Goal: Transaction & Acquisition: Book appointment/travel/reservation

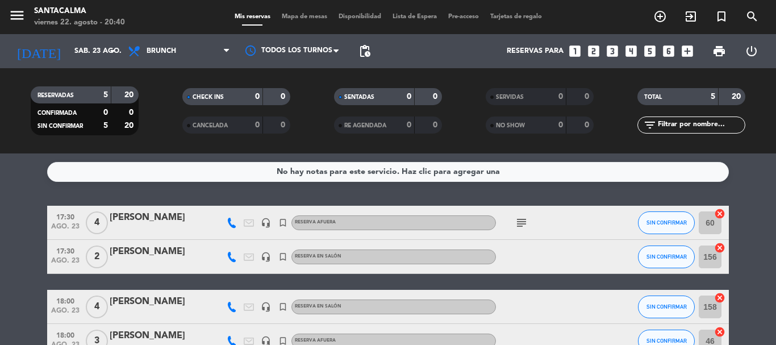
scroll to position [104, 0]
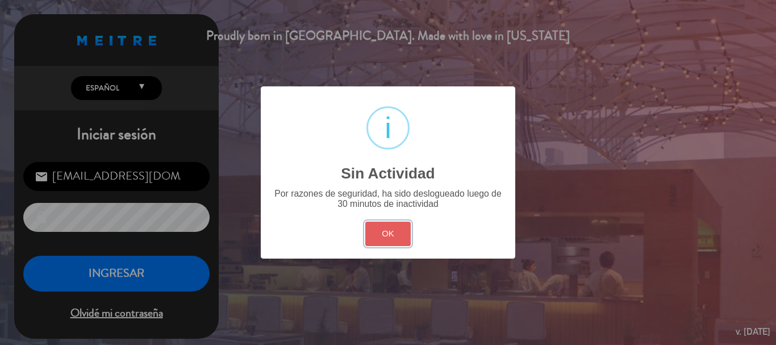
drag, startPoint x: 394, startPoint y: 224, endPoint x: 383, endPoint y: 232, distance: 13.9
click at [393, 226] on button "OK" at bounding box center [388, 233] width 46 height 24
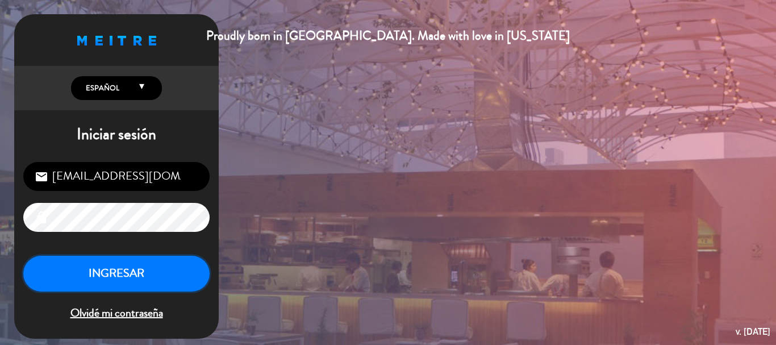
click at [103, 275] on button "INGRESAR" at bounding box center [116, 273] width 186 height 36
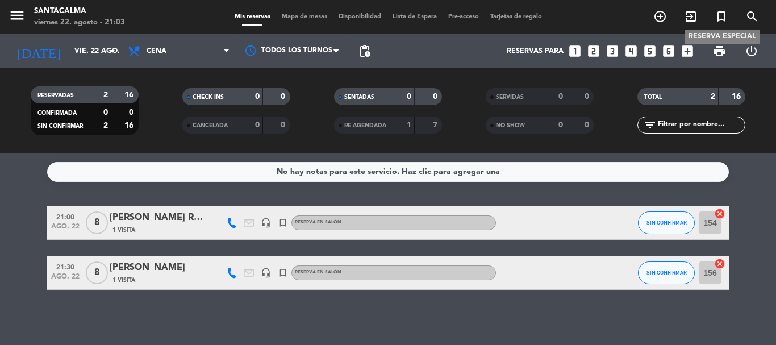
click at [722, 17] on icon "turned_in_not" at bounding box center [721, 17] width 14 height 14
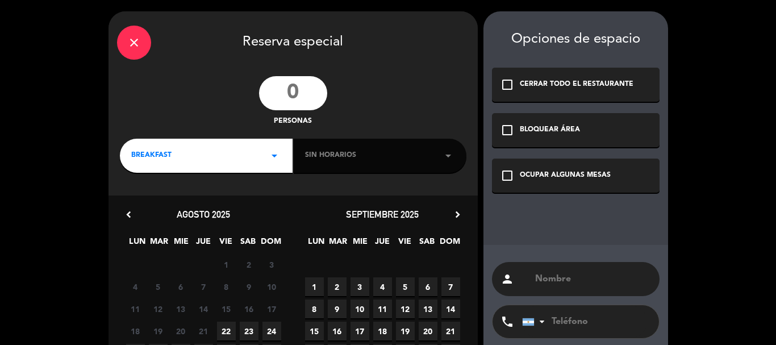
click at [307, 98] on input "number" at bounding box center [293, 93] width 68 height 34
click at [507, 183] on div "check_box_outline_blank OCUPAR ALGUNAS MESAS" at bounding box center [575, 175] width 167 height 34
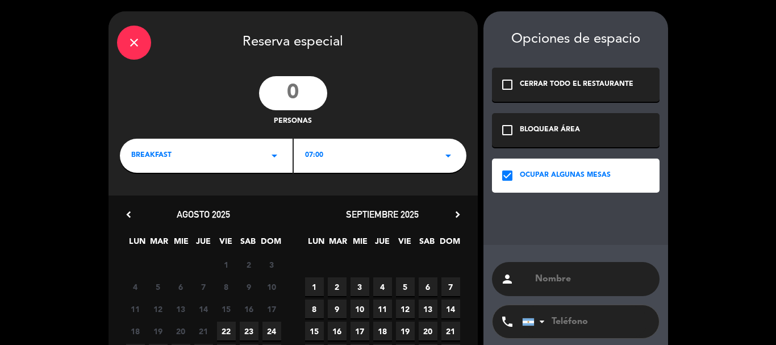
paste input "[PERSON_NAME]"
type input "[PERSON_NAME]"
drag, startPoint x: 298, startPoint y: 95, endPoint x: 228, endPoint y: 73, distance: 73.8
click at [298, 95] on input "number" at bounding box center [293, 93] width 68 height 34
type input "4"
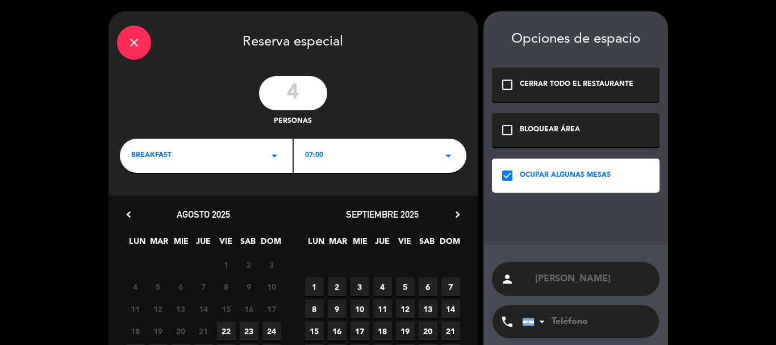
click at [173, 145] on div "BREAKFAST arrow_drop_down" at bounding box center [206, 156] width 173 height 34
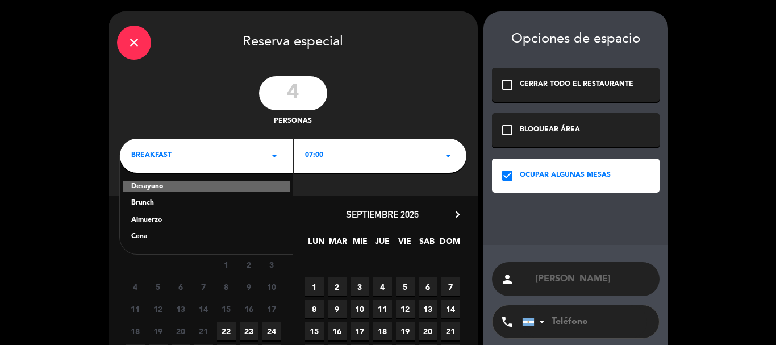
click at [140, 222] on div "Almuerzo" at bounding box center [206, 220] width 150 height 11
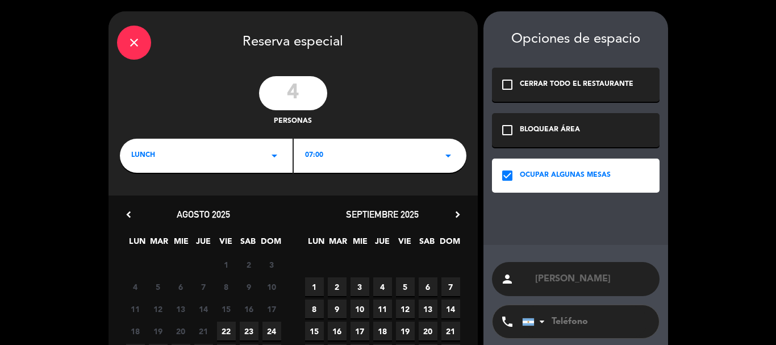
click at [322, 160] on span "07:00" at bounding box center [314, 155] width 18 height 11
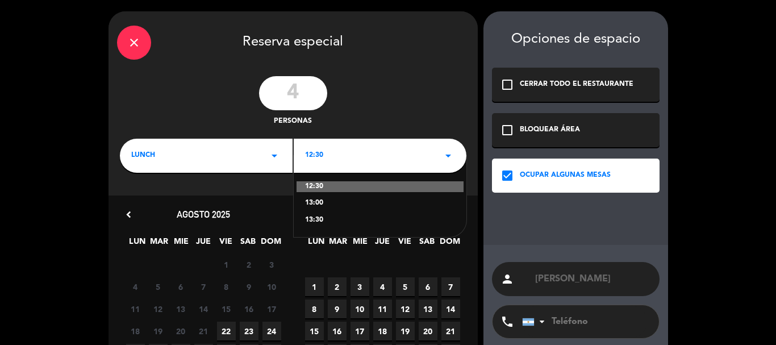
click at [313, 205] on div "13:00" at bounding box center [380, 203] width 150 height 11
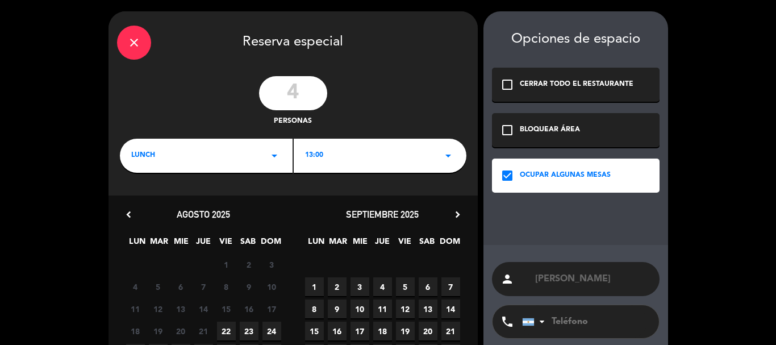
scroll to position [109, 0]
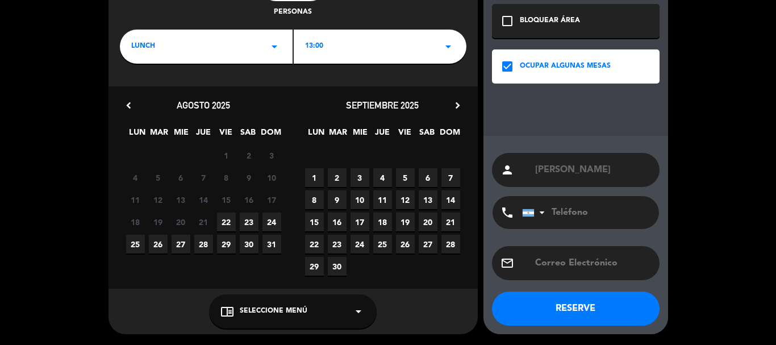
click at [248, 225] on span "23" at bounding box center [249, 221] width 19 height 19
click at [264, 305] on div "chrome_reader_mode Seleccione Menú arrow_drop_down" at bounding box center [292, 311] width 167 height 34
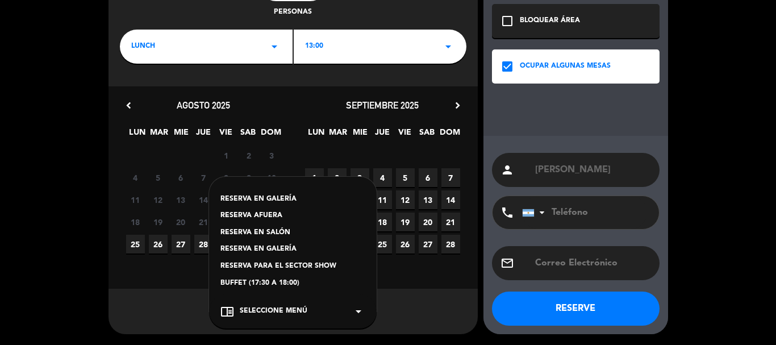
click at [264, 234] on div "RESERVA EN SALÓN" at bounding box center [292, 232] width 145 height 11
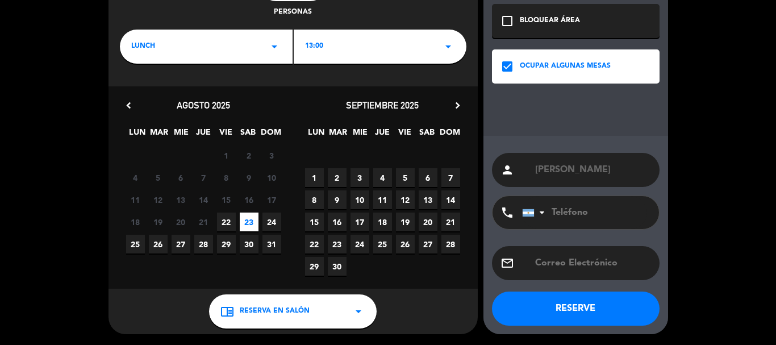
click at [590, 208] on input "tel" at bounding box center [584, 212] width 125 height 33
click at [567, 220] on input "tel" at bounding box center [584, 212] width 125 height 33
type input "3512414910"
click at [582, 295] on button "RESERVE" at bounding box center [575, 308] width 167 height 34
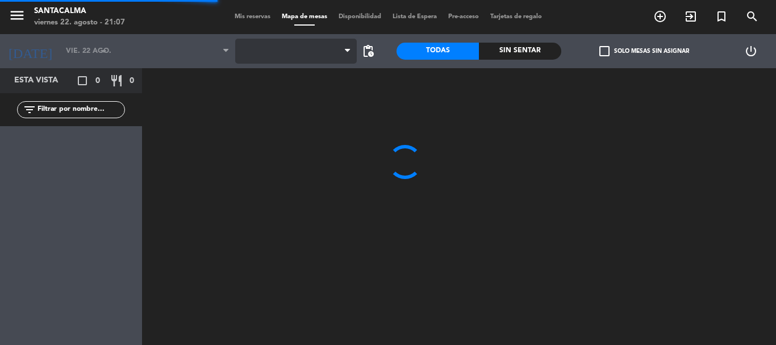
type input "sáb. 23 ago."
click at [304, 49] on span at bounding box center [295, 51] width 121 height 25
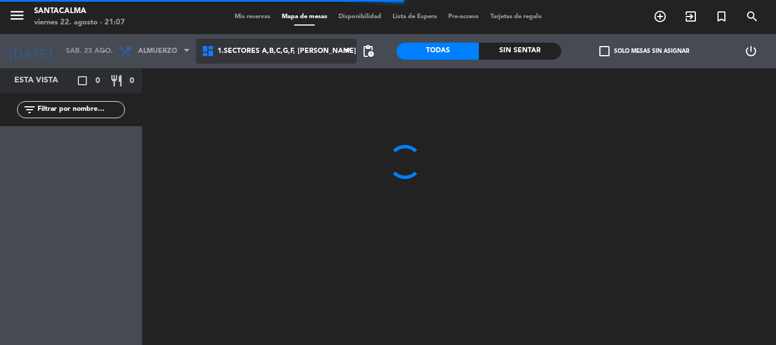
click at [301, 58] on span "1.Sectores A,B,C,G,F, [PERSON_NAME]" at bounding box center [276, 51] width 161 height 25
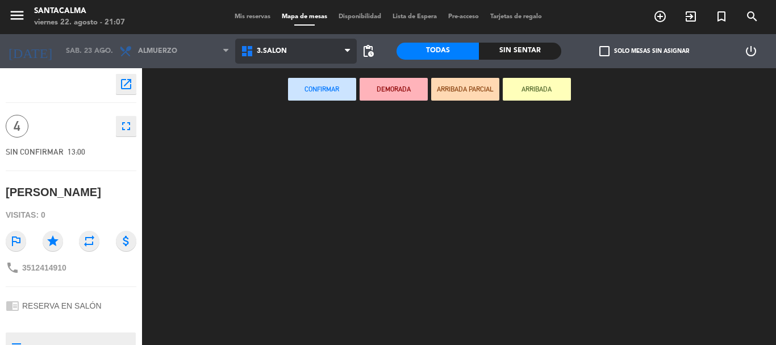
click at [311, 121] on ng-component "menu Santacalma [DATE] 22. agosto - 21:07 Mis reservas Mapa de mesas Disponibil…" at bounding box center [388, 172] width 776 height 345
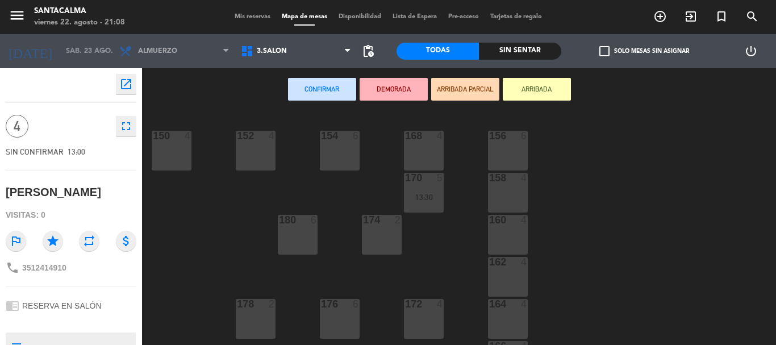
click at [396, 226] on div "174 2" at bounding box center [382, 220] width 40 height 11
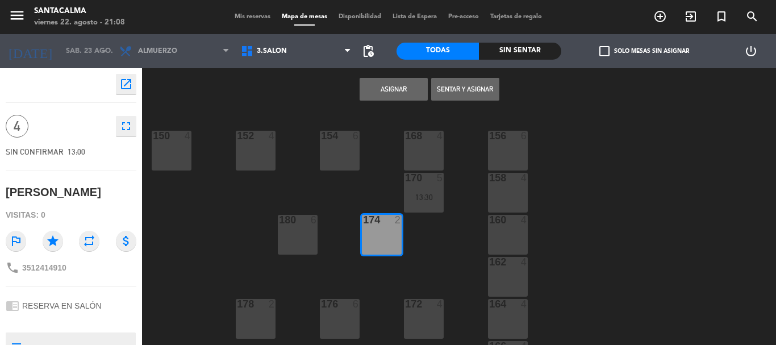
click at [389, 96] on button "Asignar" at bounding box center [393, 89] width 68 height 23
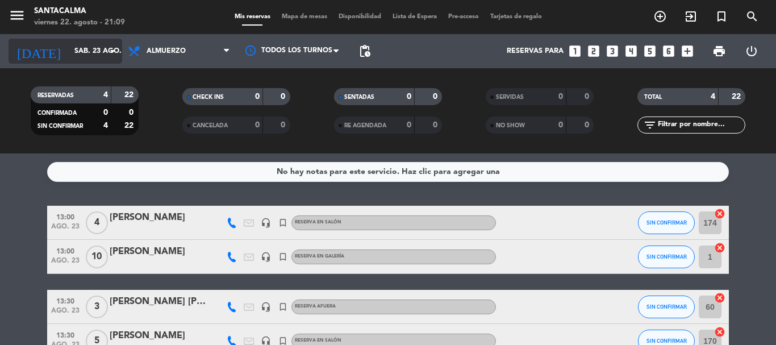
click at [69, 49] on input "sáb. 23 ago." at bounding box center [117, 50] width 96 height 19
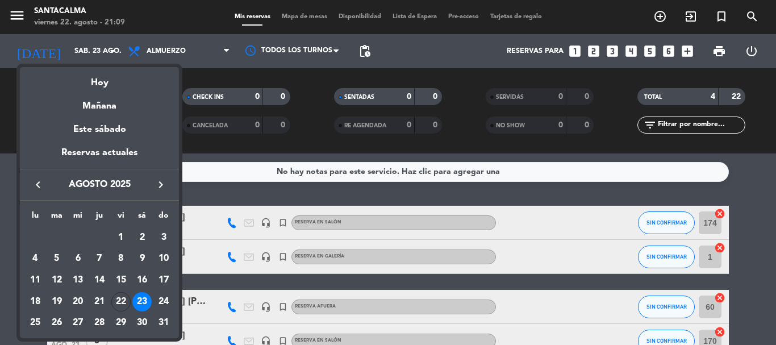
click at [173, 54] on div at bounding box center [388, 172] width 776 height 345
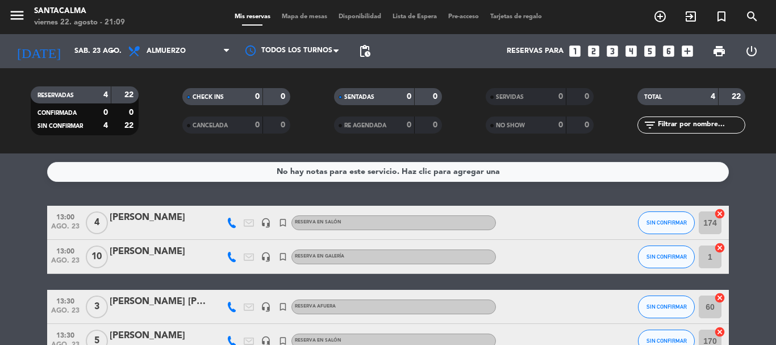
click at [173, 54] on span "Almuerzo" at bounding box center [165, 51] width 39 height 8
click at [17, 212] on bookings-row "13:00 [DATE] 4 [PERSON_NAME] headset_mic turned_in_not RESERVA EN SALÓN SIN CON…" at bounding box center [388, 282] width 776 height 152
click at [156, 55] on span "Almuerzo" at bounding box center [179, 51] width 114 height 25
click at [169, 125] on div "menu Santacalma [DATE] 22. agosto - 21:09 Mis reservas Mapa de mesas Disponibil…" at bounding box center [388, 76] width 776 height 153
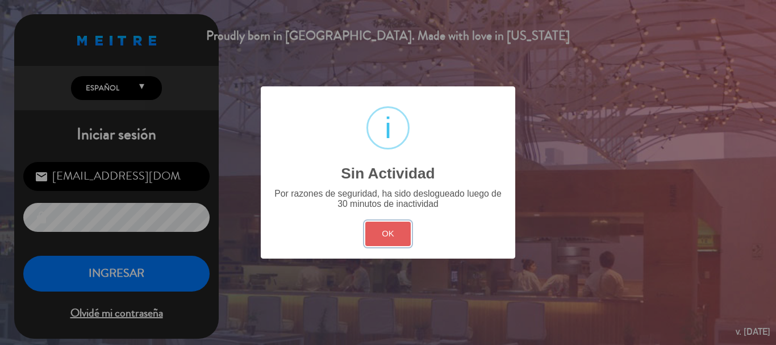
click at [381, 232] on button "OK" at bounding box center [388, 233] width 46 height 24
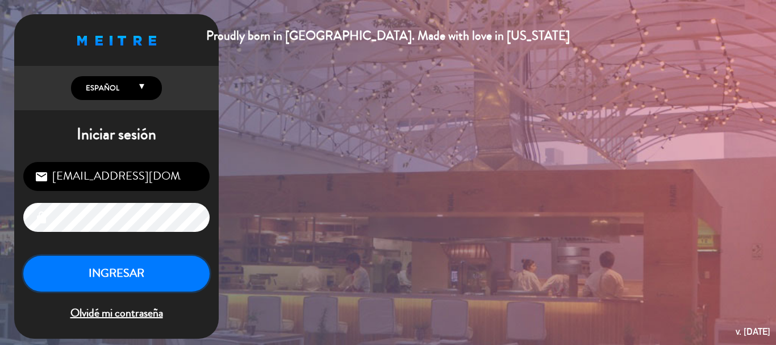
click at [144, 288] on button "INGRESAR" at bounding box center [116, 273] width 186 height 36
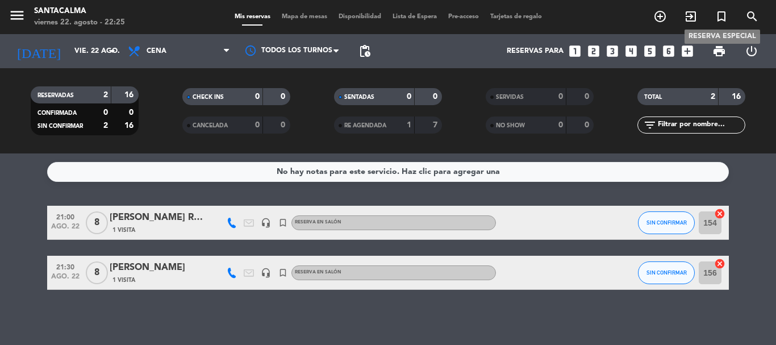
click at [722, 9] on span "turned_in_not" at bounding box center [721, 16] width 31 height 19
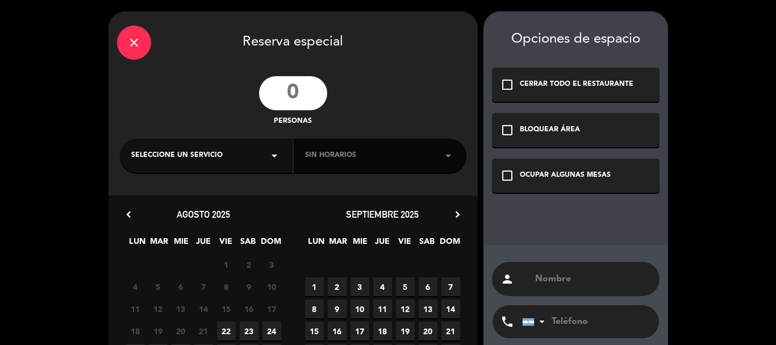
click at [722, 23] on div "close Reserva especial personas Seleccione un servicio arrow_drop_down Sin hora…" at bounding box center [388, 227] width 776 height 454
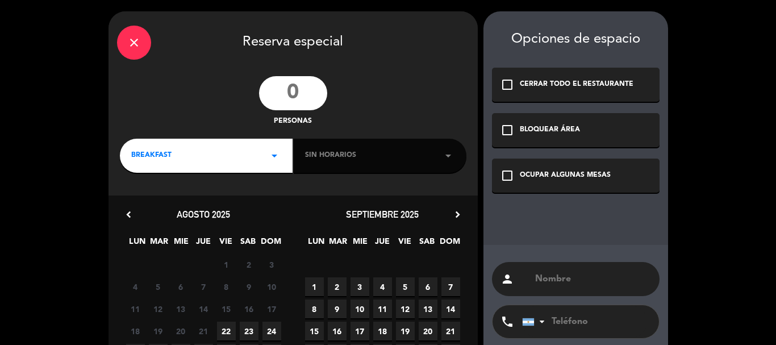
click at [539, 181] on div "OCUPAR ALGUNAS MESAS" at bounding box center [564, 175] width 91 height 11
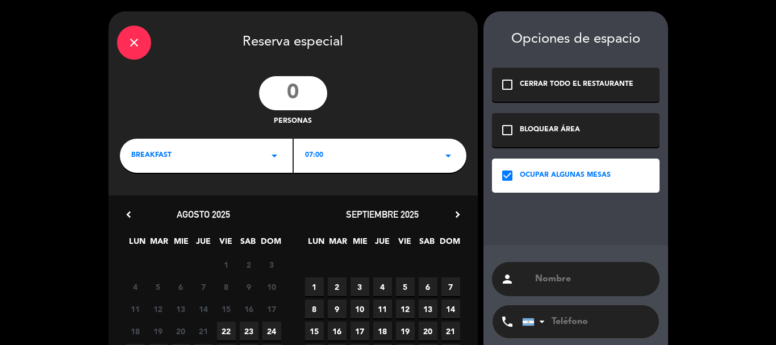
paste input "3518075992"
type input "3518075992"
drag, startPoint x: 609, startPoint y: 280, endPoint x: 487, endPoint y: 316, distance: 126.5
click at [492, 312] on div "person [PHONE_NUMBER] phone [GEOGRAPHIC_DATA] +1 [GEOGRAPHIC_DATA] +44 [GEOGRAP…" at bounding box center [575, 344] width 185 height 198
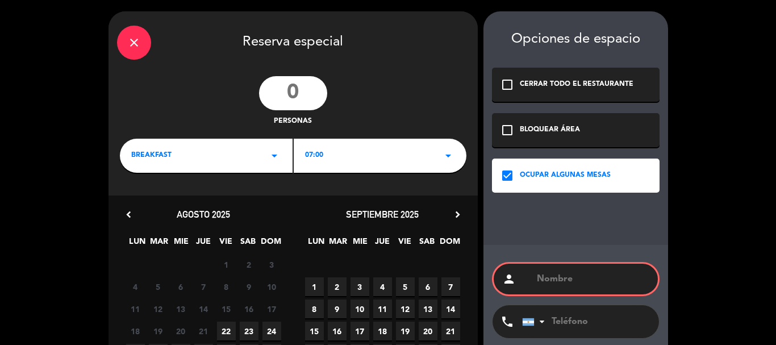
click at [300, 91] on input "number" at bounding box center [293, 93] width 68 height 34
type input "5"
drag, startPoint x: 223, startPoint y: 171, endPoint x: 214, endPoint y: 164, distance: 11.7
click at [223, 170] on div "BREAKFAST arrow_drop_down" at bounding box center [206, 156] width 173 height 34
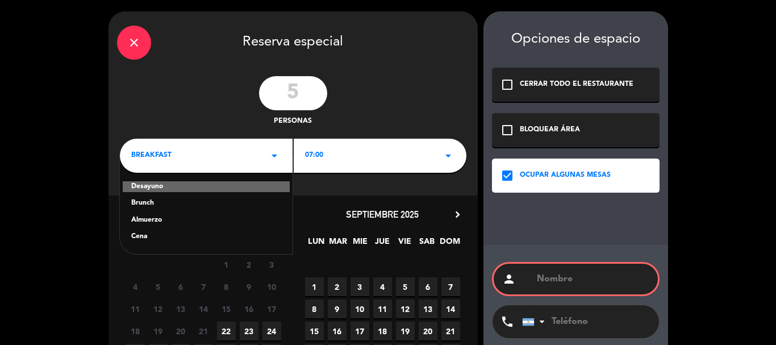
click at [150, 240] on div "Cena" at bounding box center [206, 236] width 150 height 11
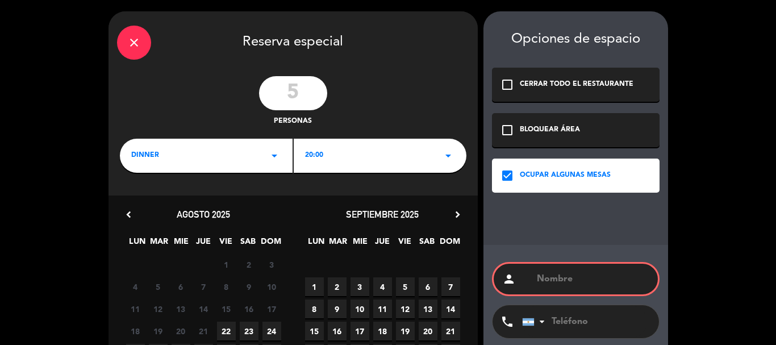
click at [365, 129] on div "close Reserva especial 5 personas dinner arrow_drop_down 20:00 arrow_drop_down …" at bounding box center [292, 226] width 369 height 431
click at [348, 160] on div "20:00 arrow_drop_down" at bounding box center [380, 156] width 173 height 34
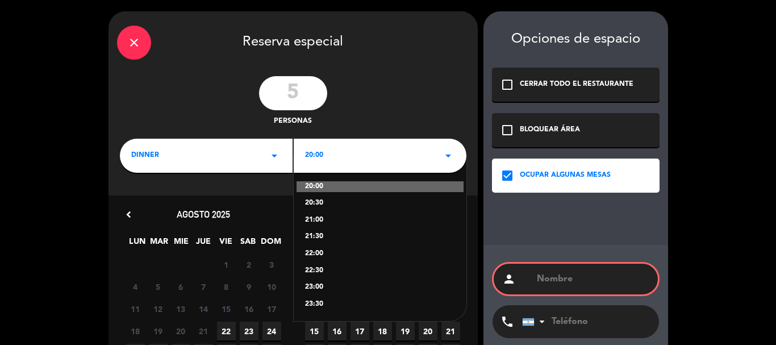
drag, startPoint x: 320, startPoint y: 253, endPoint x: 298, endPoint y: 273, distance: 28.9
click at [320, 253] on div "22:00" at bounding box center [380, 253] width 150 height 11
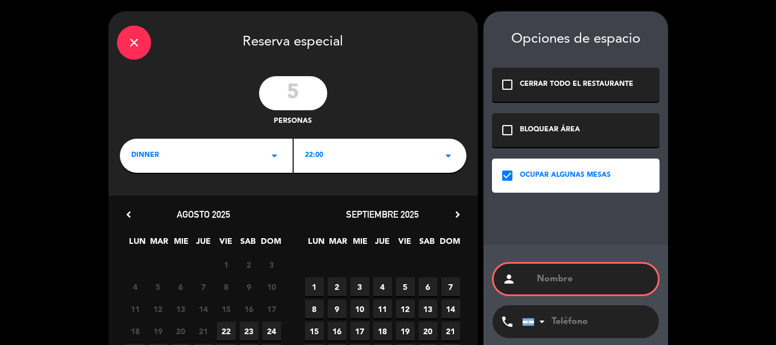
scroll to position [109, 0]
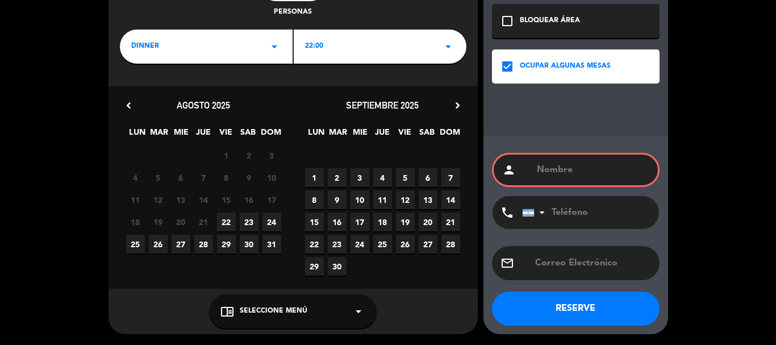
click at [242, 221] on span "23" at bounding box center [249, 221] width 19 height 19
click at [261, 304] on div "chrome_reader_mode Seleccione Menú arrow_drop_down" at bounding box center [292, 311] width 167 height 34
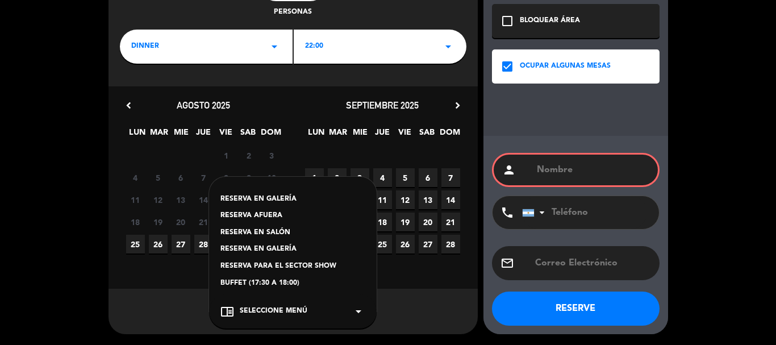
click at [261, 227] on div "RESERVA EN SALÓN" at bounding box center [292, 232] width 145 height 11
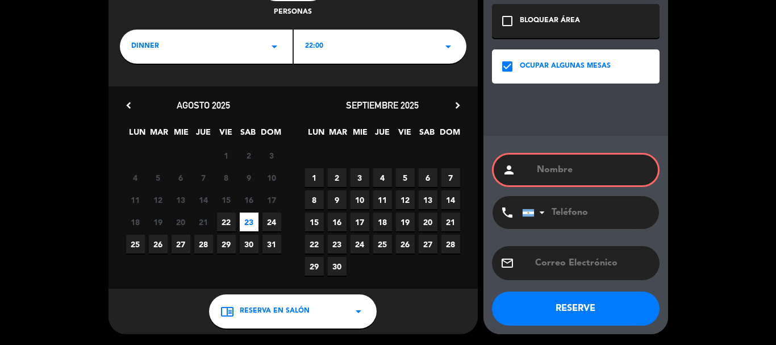
click at [542, 169] on input "text" at bounding box center [592, 170] width 114 height 16
paste input "[PERSON_NAME]"
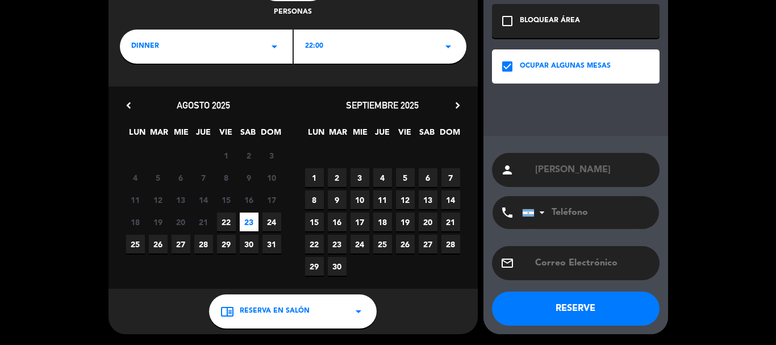
type input "[PERSON_NAME]"
click at [571, 219] on input "tel" at bounding box center [584, 212] width 125 height 33
paste input "3517074149"
type input "3517074149"
click at [565, 303] on button "RESERVE" at bounding box center [575, 308] width 167 height 34
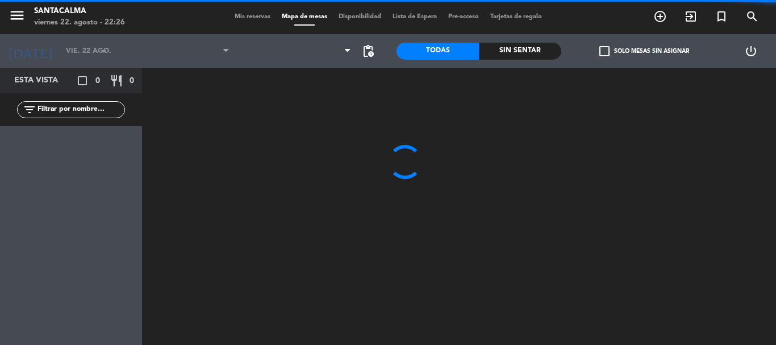
type input "sáb. 23 ago."
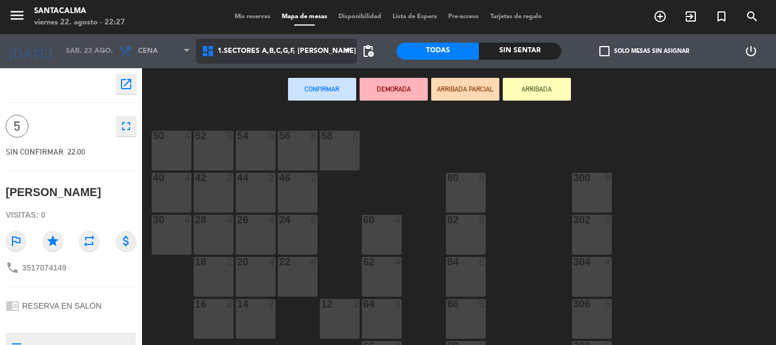
click at [287, 55] on span "1.Sectores A,B,C,G,F, [PERSON_NAME]" at bounding box center [276, 51] width 161 height 25
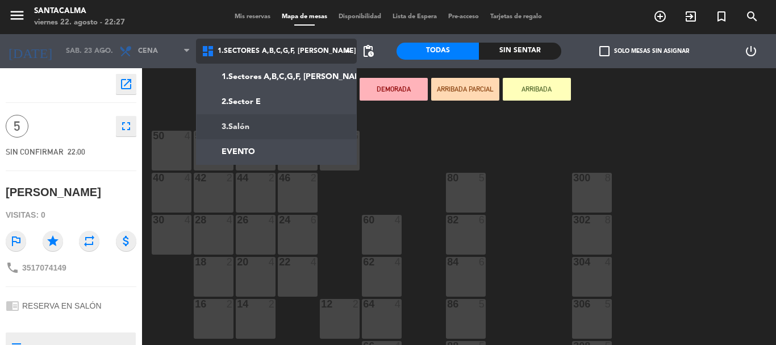
click at [284, 131] on ng-component "menu Santacalma [DATE] 22. agosto - 22:27 Mis reservas Mapa de mesas Disponibil…" at bounding box center [388, 172] width 776 height 345
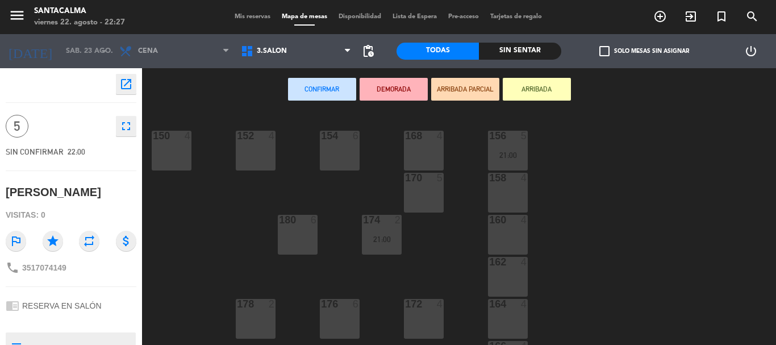
click at [489, 223] on div "160" at bounding box center [489, 220] width 1 height 10
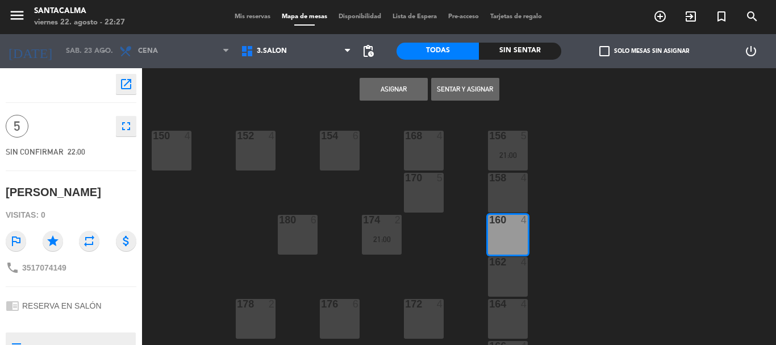
click at [372, 87] on button "Asignar" at bounding box center [393, 89] width 68 height 23
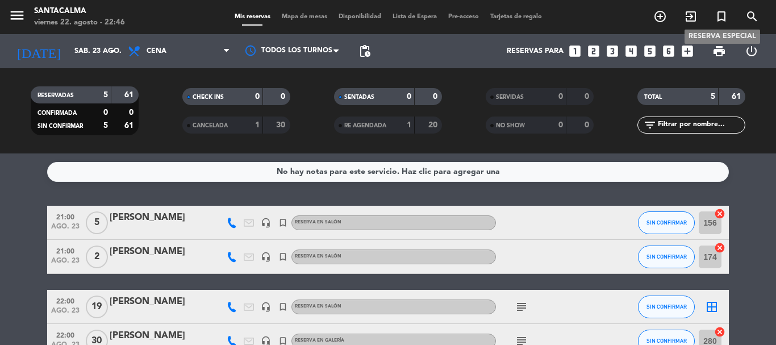
click at [719, 15] on icon "turned_in_not" at bounding box center [721, 17] width 14 height 14
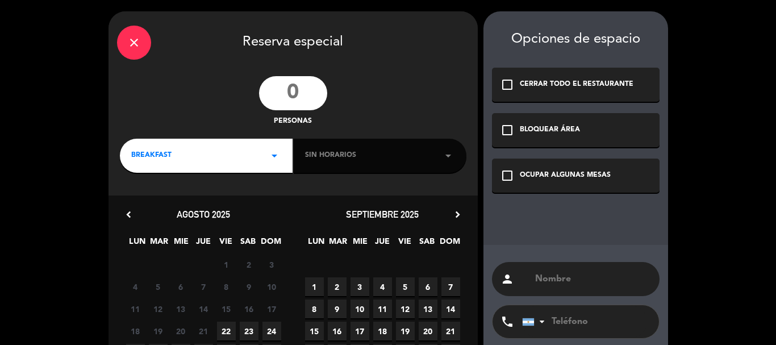
click at [512, 183] on div "check_box_outline_blank OCUPAR ALGUNAS MESAS" at bounding box center [575, 175] width 167 height 34
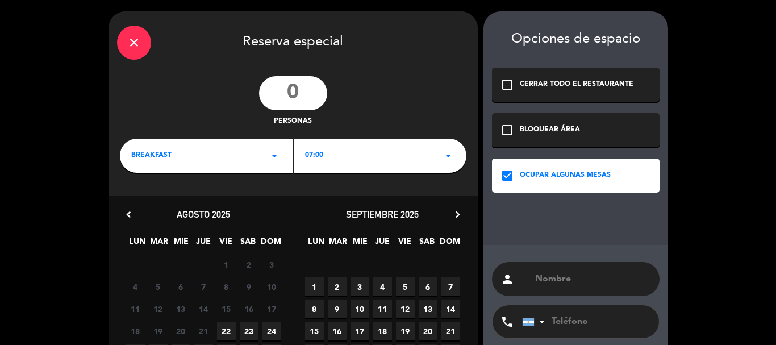
paste input "[PERSON_NAME]"
type input "[PERSON_NAME]"
click at [313, 94] on input "number" at bounding box center [293, 93] width 68 height 34
type input "2"
click at [193, 170] on div "BREAKFAST arrow_drop_down" at bounding box center [206, 156] width 173 height 34
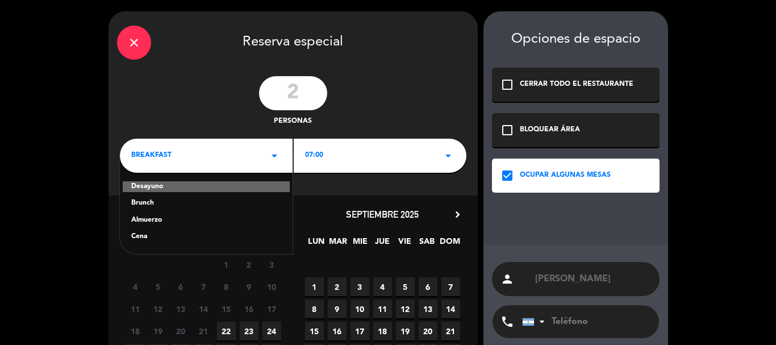
click at [135, 236] on div "Cena" at bounding box center [206, 236] width 150 height 11
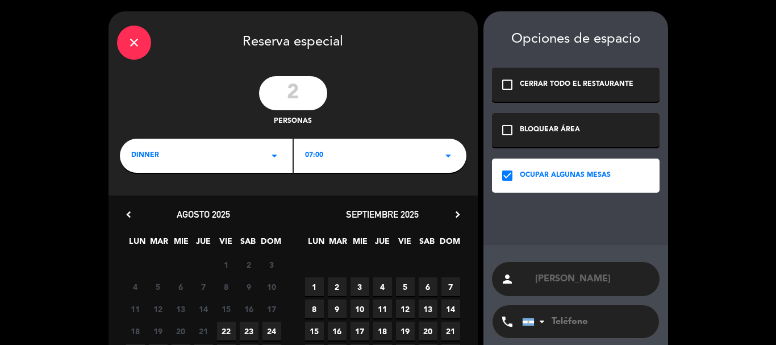
click at [353, 152] on div "07:00 arrow_drop_down" at bounding box center [380, 156] width 173 height 34
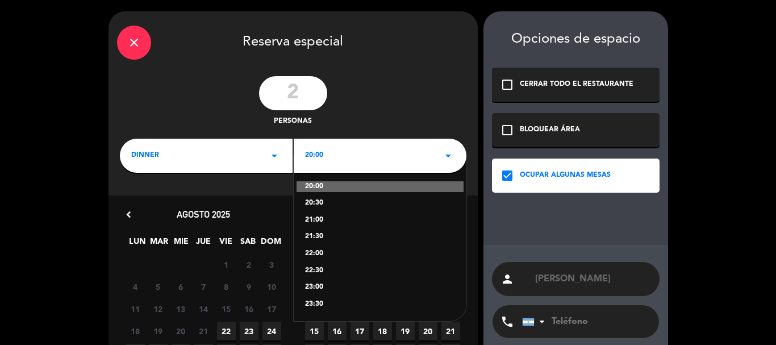
click at [320, 254] on div "22:00" at bounding box center [380, 253] width 150 height 11
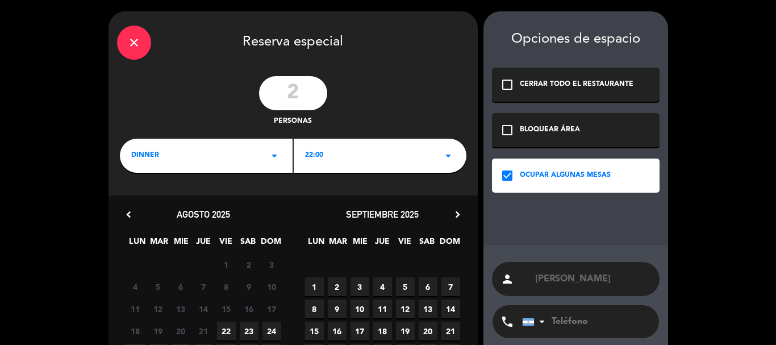
scroll to position [109, 0]
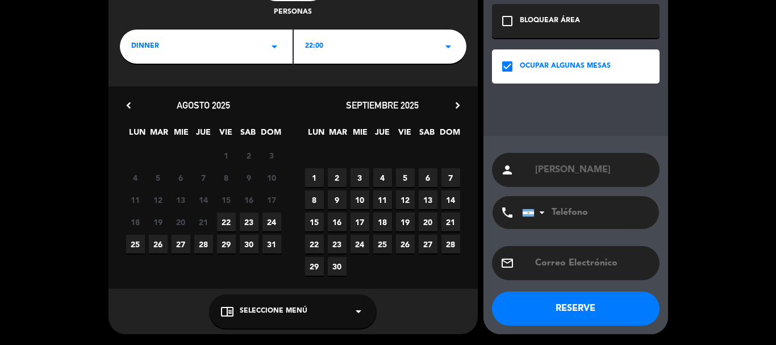
click at [248, 229] on span "23" at bounding box center [249, 221] width 19 height 19
click at [278, 307] on span "Seleccione Menú" at bounding box center [274, 310] width 68 height 11
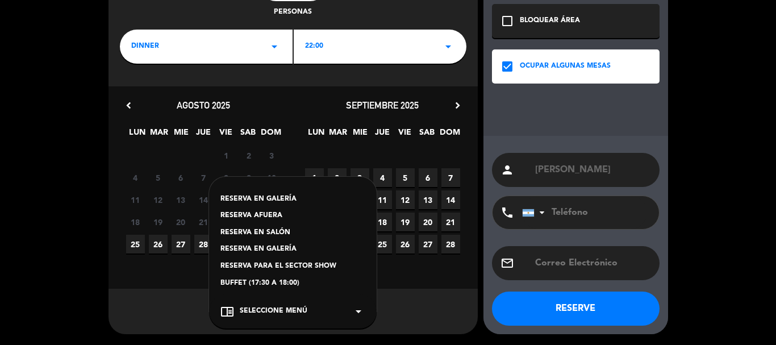
click at [271, 228] on div "RESERVA EN SALÓN" at bounding box center [292, 232] width 145 height 11
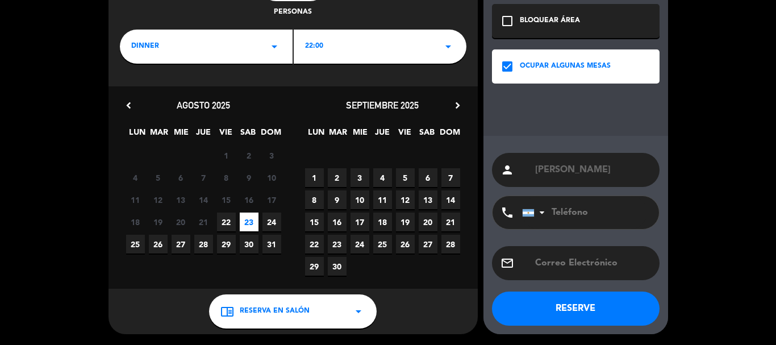
paste input "3516547970"
type input "3516547970"
click at [569, 319] on button "RESERVE" at bounding box center [575, 308] width 167 height 34
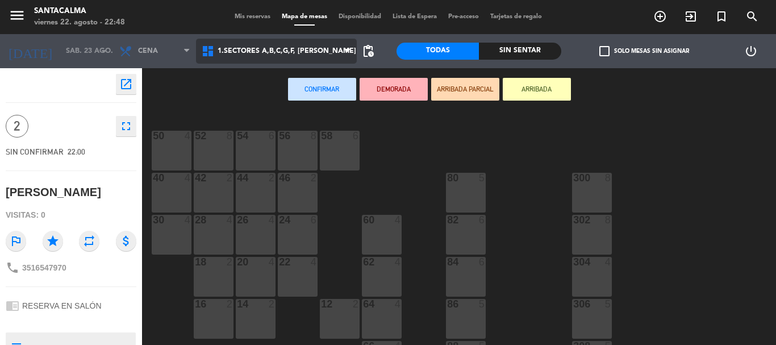
click at [273, 60] on span "1.Sectores A,B,C,G,F, [PERSON_NAME]" at bounding box center [276, 51] width 161 height 25
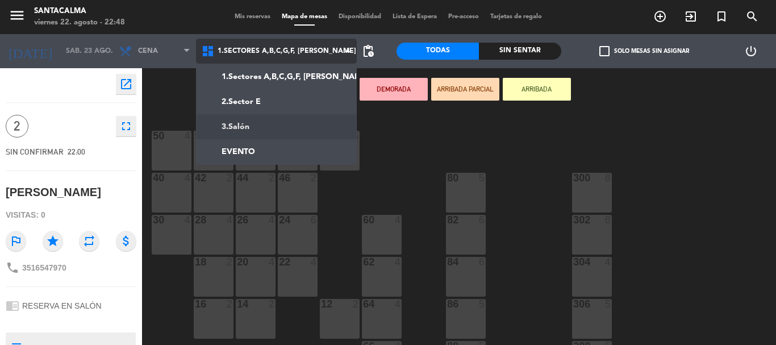
click at [277, 128] on ng-component "menu Santacalma [DATE] 22. agosto - 22:48 Mis reservas Mapa de mesas Disponibil…" at bounding box center [388, 172] width 776 height 345
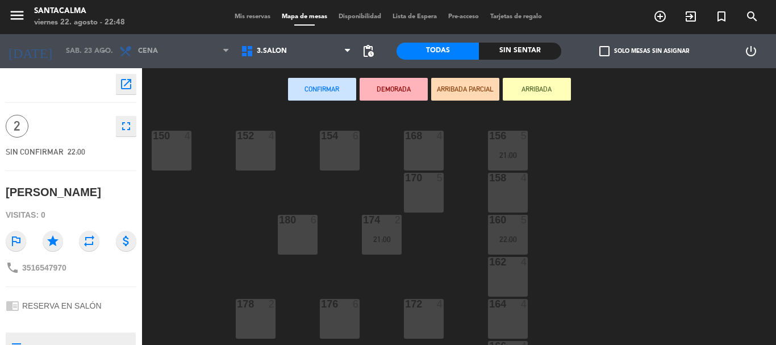
click at [325, 327] on div "176 6" at bounding box center [340, 319] width 40 height 40
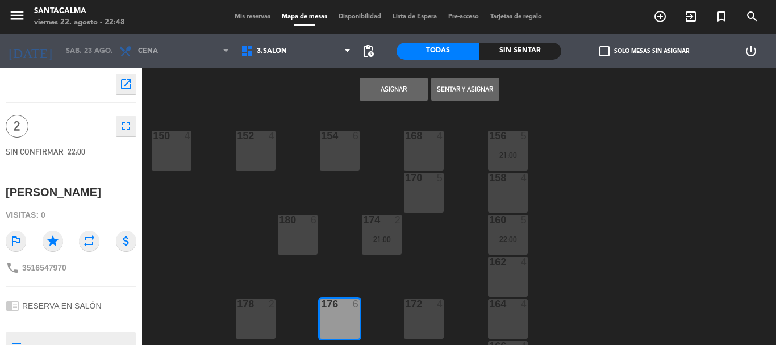
click at [395, 85] on button "Asignar" at bounding box center [393, 89] width 68 height 23
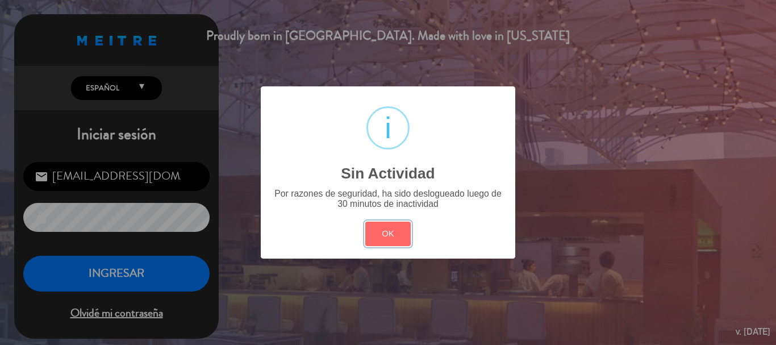
drag, startPoint x: 397, startPoint y: 225, endPoint x: 350, endPoint y: 250, distance: 52.8
click at [396, 227] on button "OK" at bounding box center [388, 233] width 46 height 24
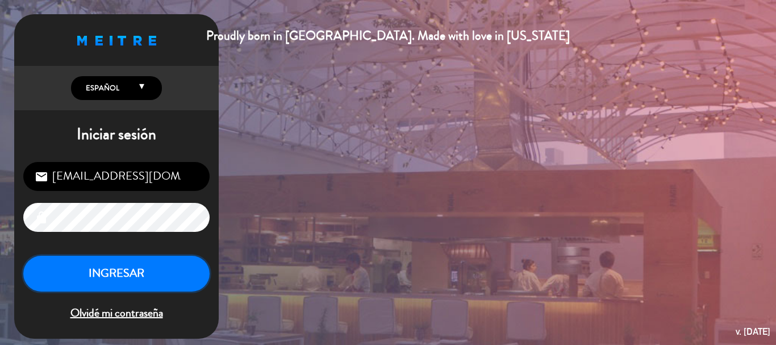
click at [128, 272] on button "INGRESAR" at bounding box center [116, 273] width 186 height 36
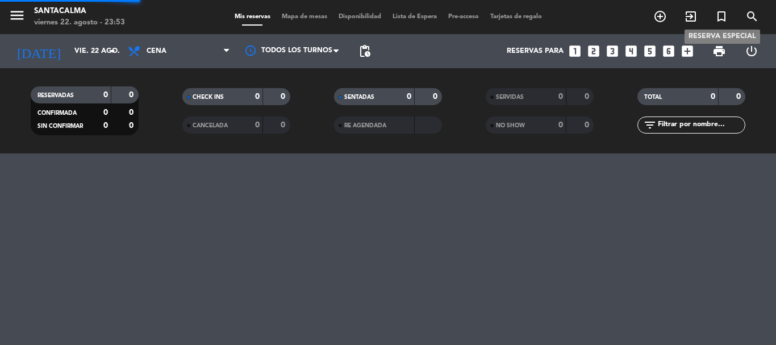
click at [718, 15] on icon "turned_in_not" at bounding box center [721, 17] width 14 height 14
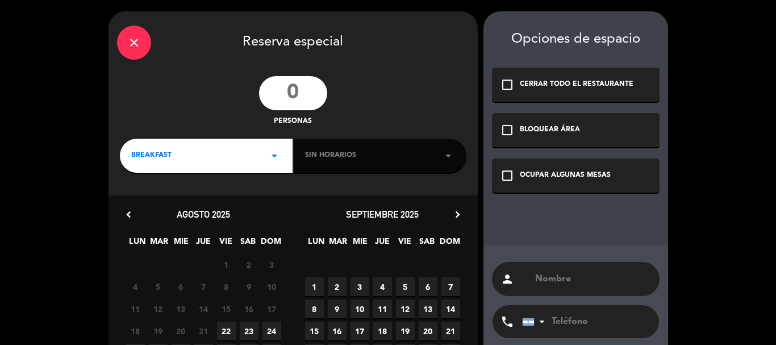
click at [507, 177] on icon "check_box_outline_blank" at bounding box center [507, 176] width 14 height 14
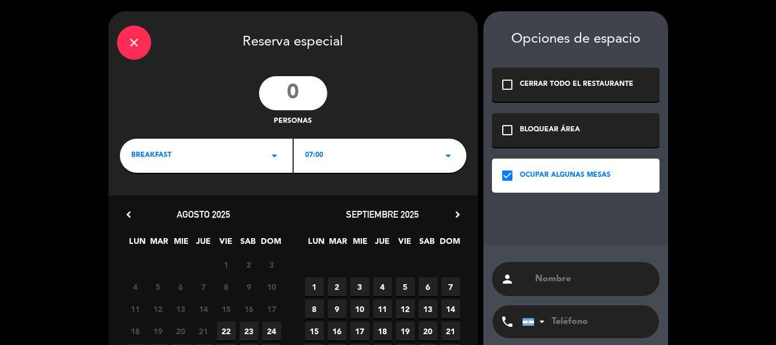
paste input "[PERSON_NAME]"
type input "[PERSON_NAME]"
click at [292, 85] on input "number" at bounding box center [293, 93] width 68 height 34
click at [299, 92] on input "number" at bounding box center [293, 93] width 68 height 34
type input "2"
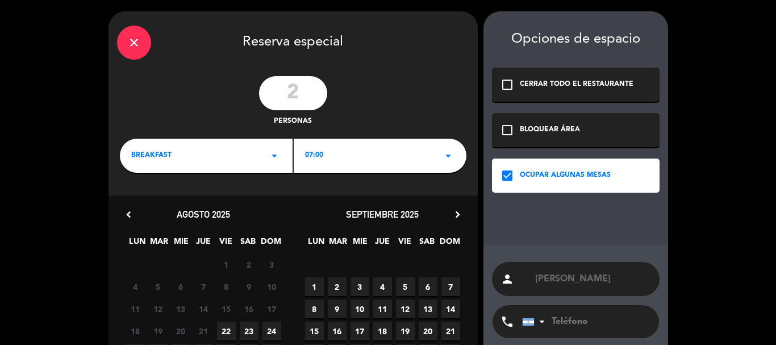
click at [215, 167] on div "BREAKFAST arrow_drop_down" at bounding box center [206, 156] width 173 height 34
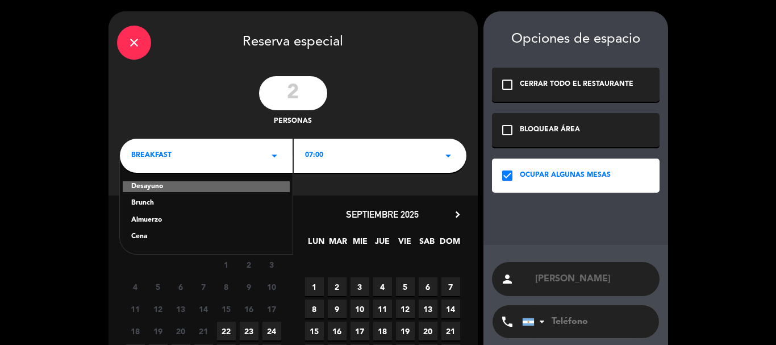
click at [141, 236] on div "Cena" at bounding box center [206, 236] width 150 height 11
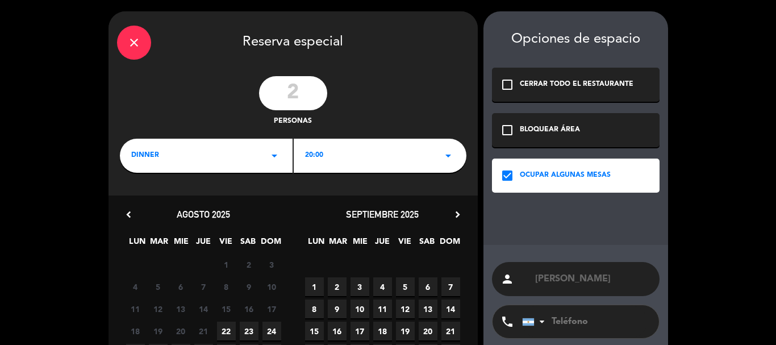
click at [158, 165] on div "dinner arrow_drop_down" at bounding box center [206, 156] width 173 height 34
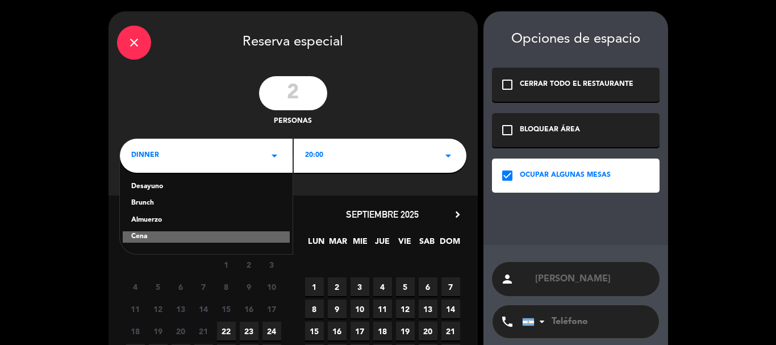
click at [160, 223] on div "Almuerzo" at bounding box center [206, 220] width 150 height 11
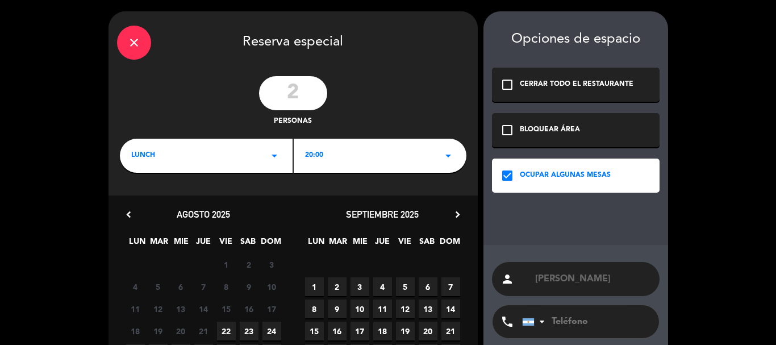
click at [359, 160] on div "20:00 arrow_drop_down" at bounding box center [380, 156] width 173 height 34
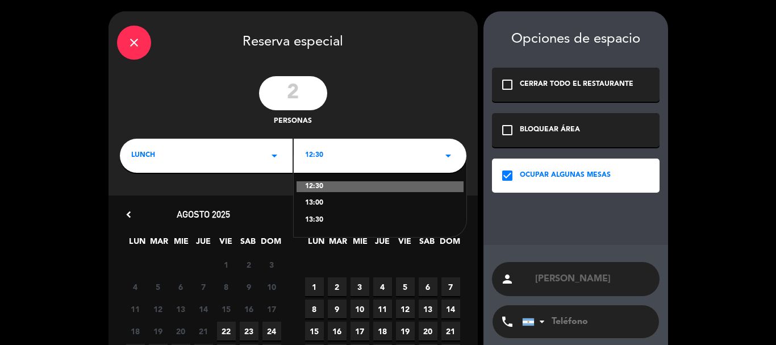
click at [322, 218] on div "13:30" at bounding box center [380, 220] width 150 height 11
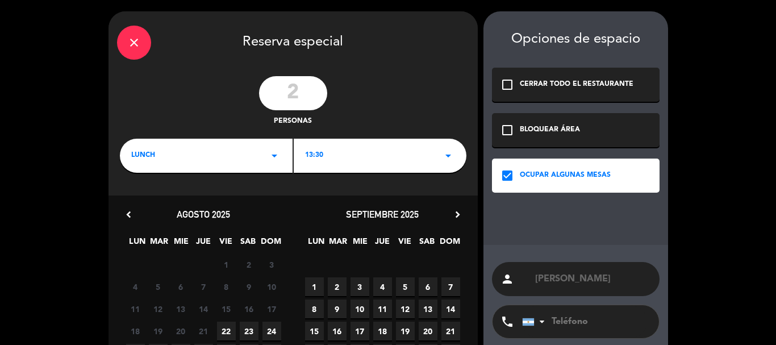
scroll to position [109, 0]
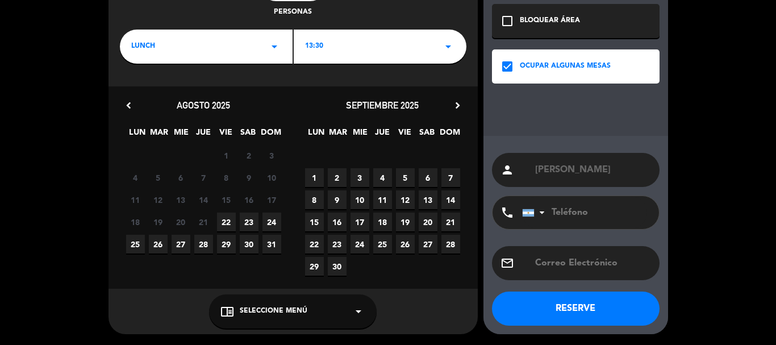
click at [253, 223] on span "23" at bounding box center [249, 221] width 19 height 19
click at [261, 300] on div "chrome_reader_mode Seleccione Menú arrow_drop_down" at bounding box center [292, 311] width 167 height 34
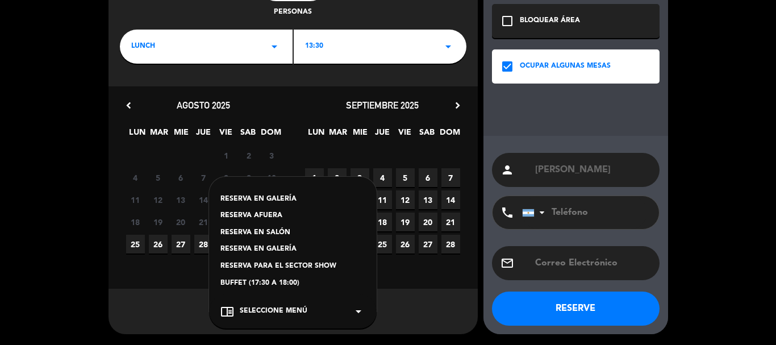
click at [281, 232] on div "RESERVA EN SALÓN" at bounding box center [292, 232] width 145 height 11
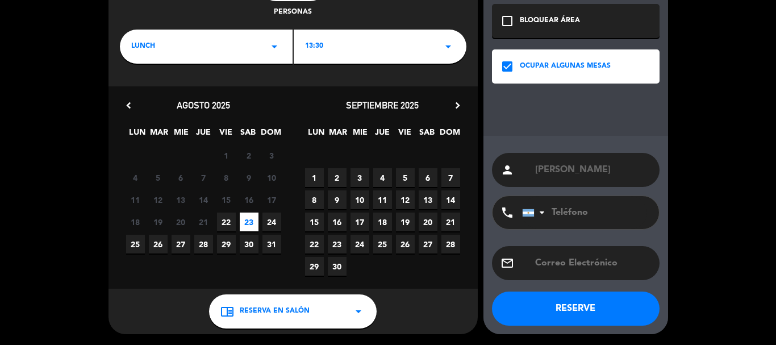
click at [611, 216] on input "tel" at bounding box center [584, 212] width 125 height 33
paste input "3518587701"
type input "3518587701"
click at [580, 309] on button "RESERVE" at bounding box center [575, 308] width 167 height 34
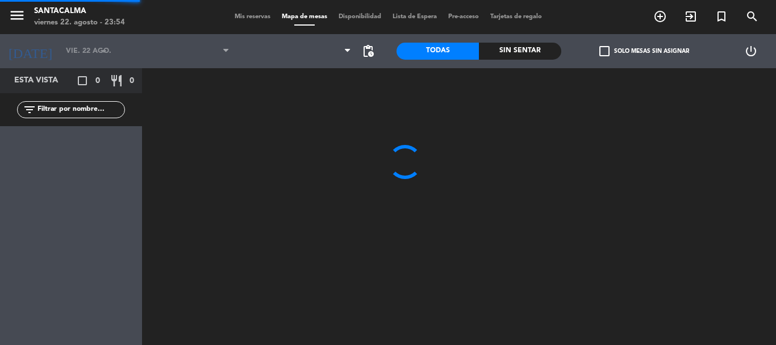
type input "sáb. 23 ago."
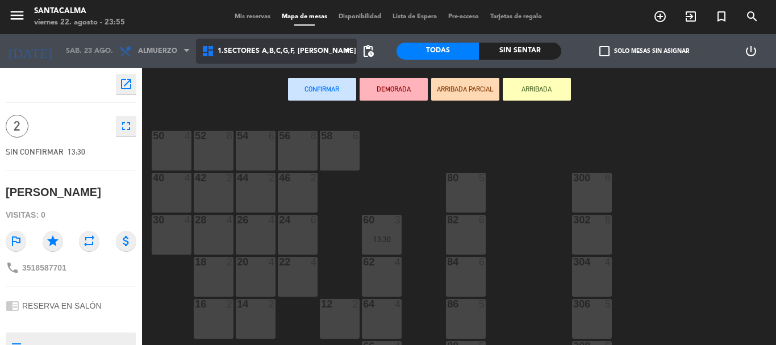
click at [272, 45] on span "1.Sectores A,B,C,G,F, [PERSON_NAME]" at bounding box center [276, 51] width 161 height 25
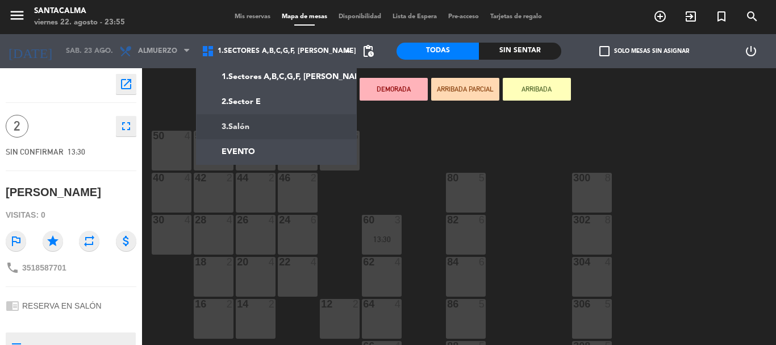
click at [281, 124] on ng-component "menu Santacalma [DATE] 22. agosto - 23:55 Mis reservas Mapa de mesas Disponibil…" at bounding box center [388, 172] width 776 height 345
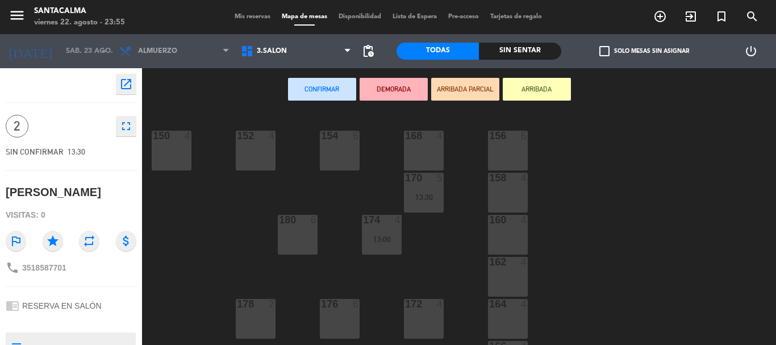
click at [517, 148] on div "156 6" at bounding box center [508, 151] width 40 height 40
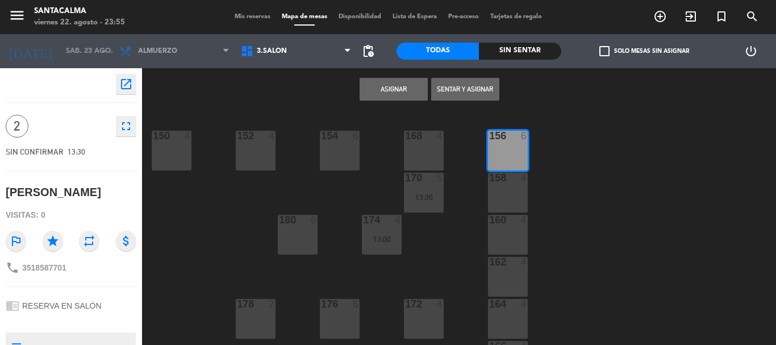
click at [385, 91] on button "Asignar" at bounding box center [393, 89] width 68 height 23
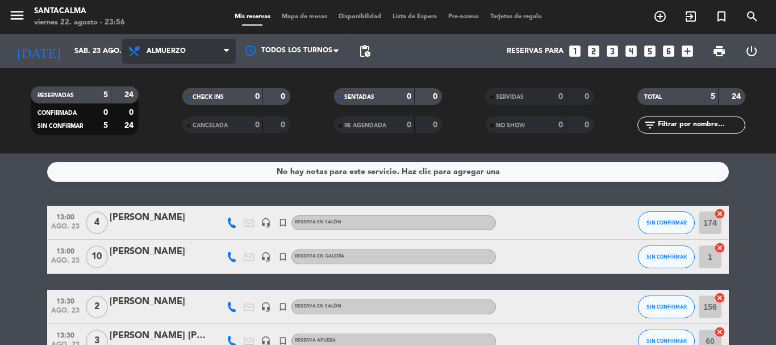
click at [143, 47] on icon at bounding box center [135, 51] width 16 height 14
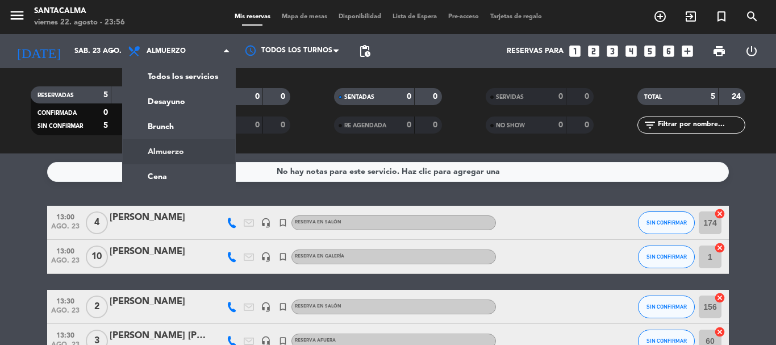
click at [169, 153] on div "menu Santacalma [DATE] 22. agosto - 23:56 Mis reservas Mapa de mesas Disponibil…" at bounding box center [388, 76] width 776 height 153
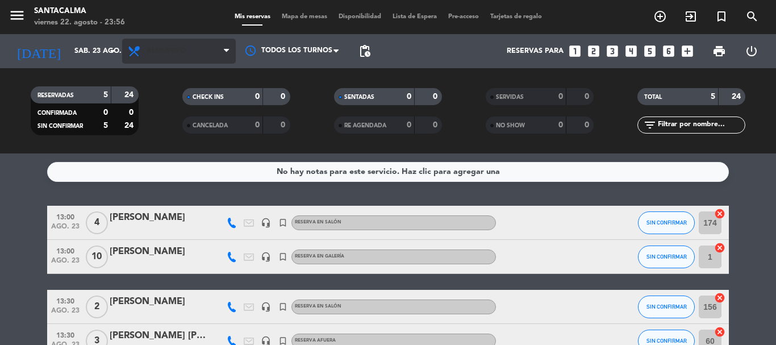
drag, startPoint x: 191, startPoint y: 36, endPoint x: 187, endPoint y: 47, distance: 12.2
click at [188, 39] on div "Todos los servicios Desayuno Brunch Almuerzo Cena Almuerzo Todos los servicios …" at bounding box center [179, 51] width 114 height 34
click at [187, 48] on span "Almuerzo" at bounding box center [179, 51] width 114 height 25
click at [173, 103] on div "menu Santacalma [DATE] 22. agosto - 23:56 Mis reservas Mapa de mesas Disponibil…" at bounding box center [388, 76] width 776 height 153
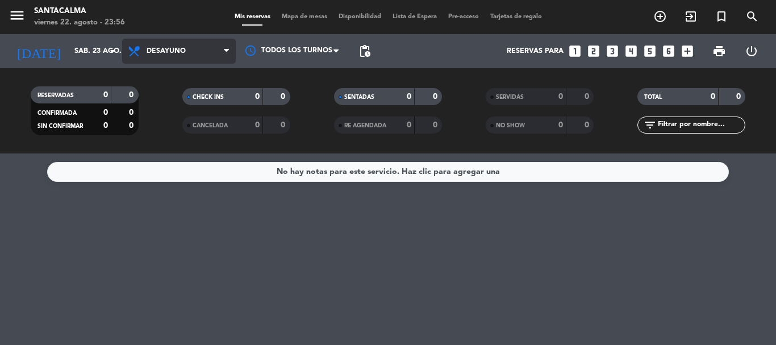
click at [169, 41] on span "Desayuno" at bounding box center [179, 51] width 114 height 25
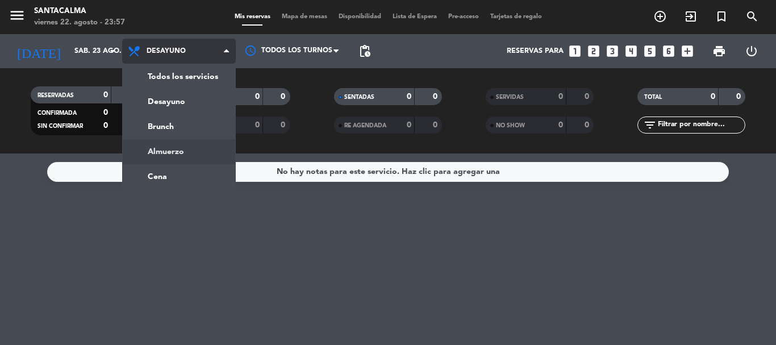
click at [186, 158] on ng-component "menu Santacalma [DATE] 22. agosto - 23:57 Mis reservas Mapa de mesas Disponibil…" at bounding box center [388, 172] width 776 height 345
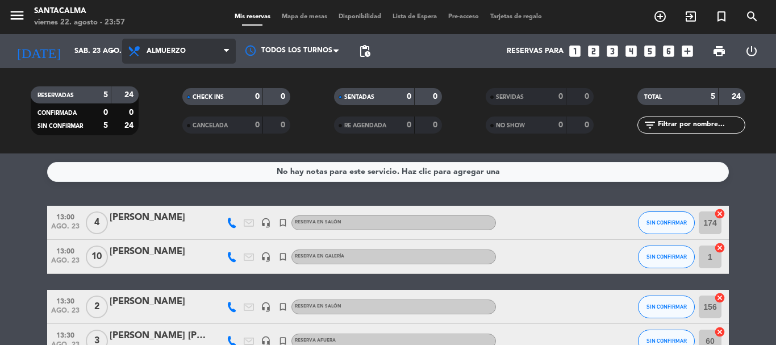
click at [162, 51] on span "Almuerzo" at bounding box center [165, 51] width 39 height 8
click at [179, 131] on div "menu Santacalma [DATE] 22. agosto - 23:57 Mis reservas Mapa de mesas Disponibil…" at bounding box center [388, 76] width 776 height 153
click at [198, 52] on span "Brunch" at bounding box center [179, 51] width 114 height 25
click at [165, 177] on ng-component "menu Santacalma [DATE] 22. agosto - 23:57 Mis reservas Mapa de mesas Disponibil…" at bounding box center [388, 172] width 776 height 345
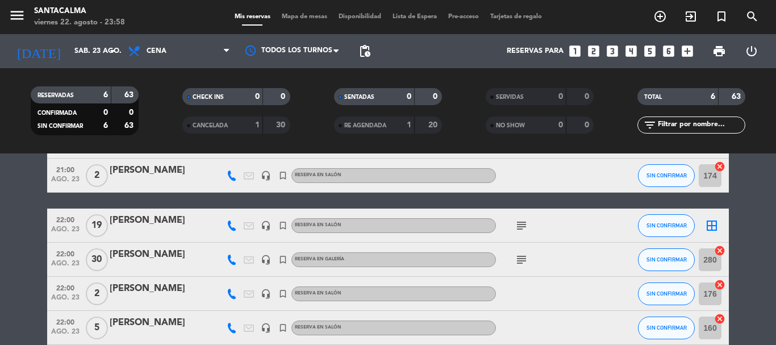
scroll to position [138, 0]
